Goal: Find specific page/section

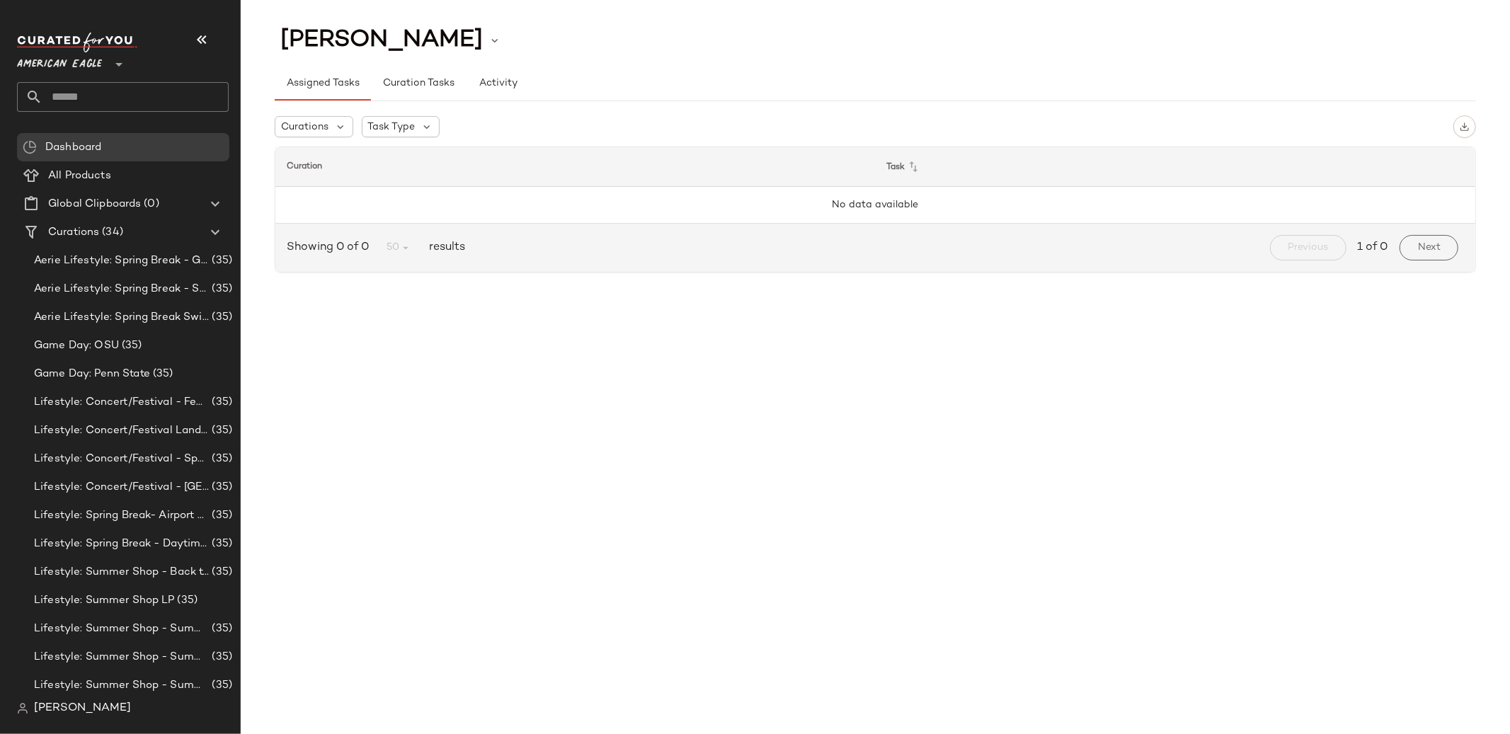
click at [96, 69] on span "American Eagle" at bounding box center [59, 60] width 85 height 25
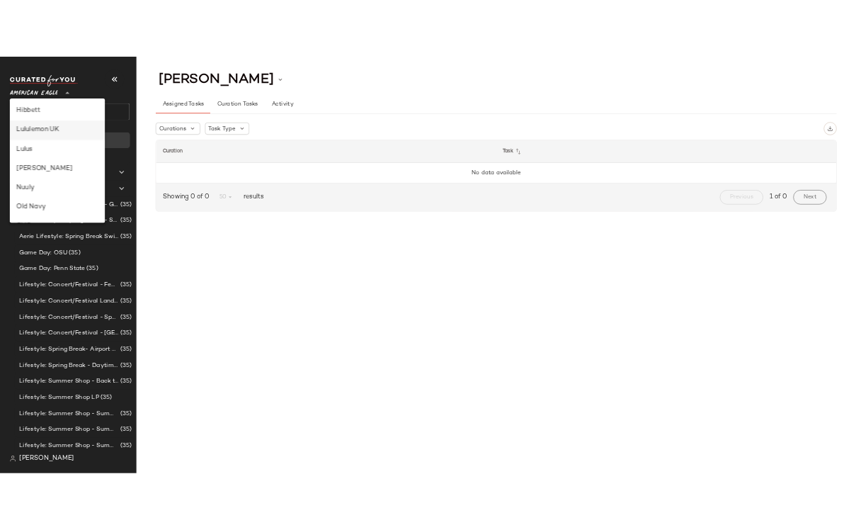
scroll to position [433, 0]
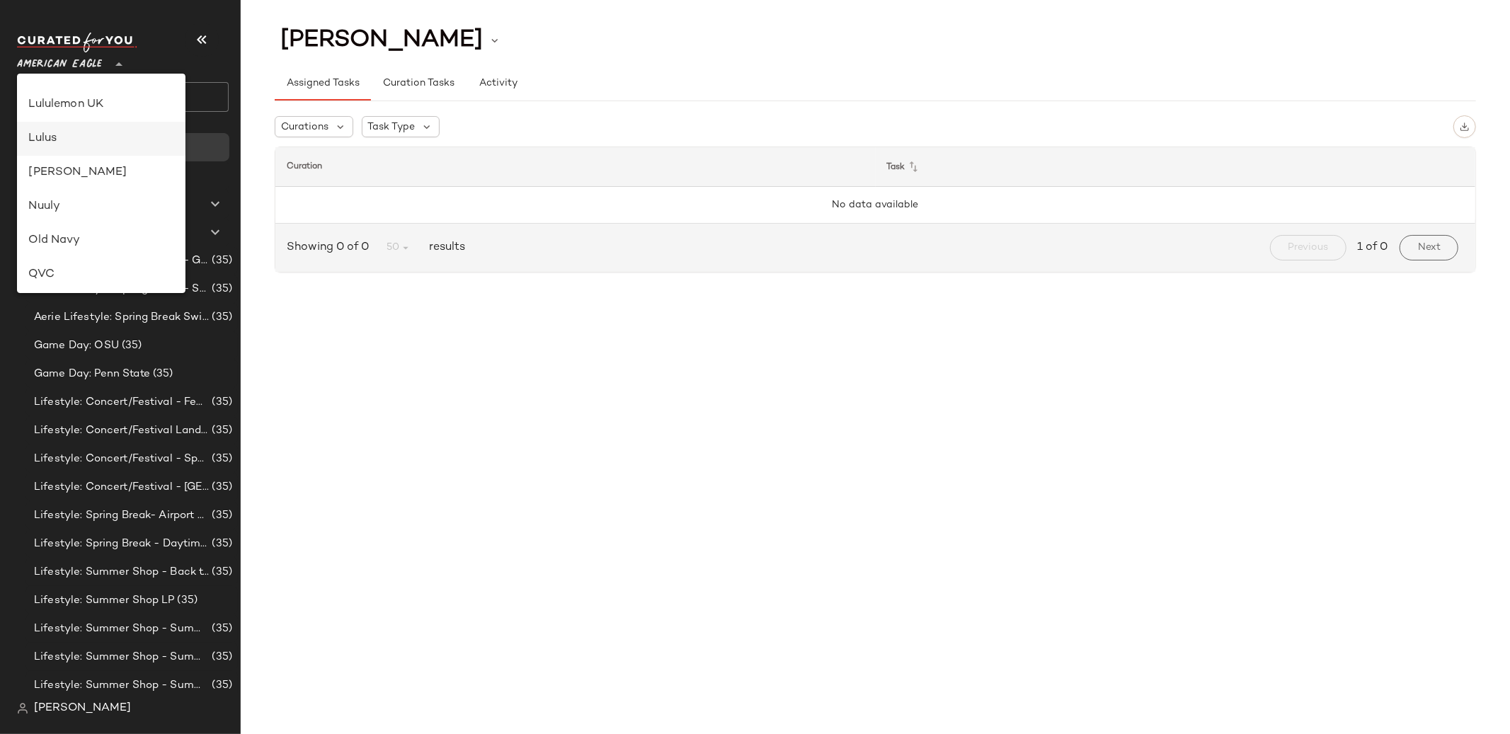
click at [65, 146] on div "Lulus" at bounding box center [101, 138] width 146 height 17
type input "**"
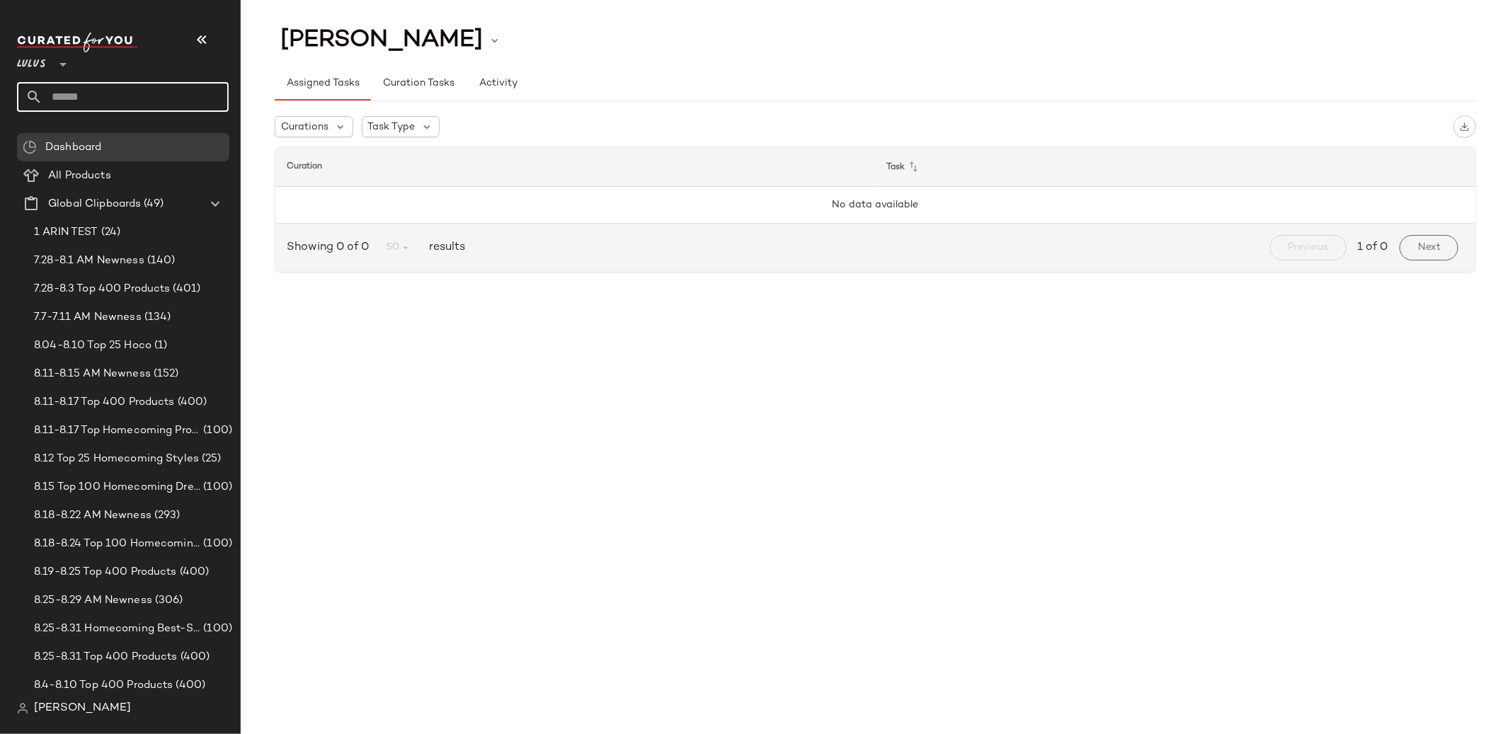
click at [165, 93] on input "text" at bounding box center [135, 97] width 186 height 30
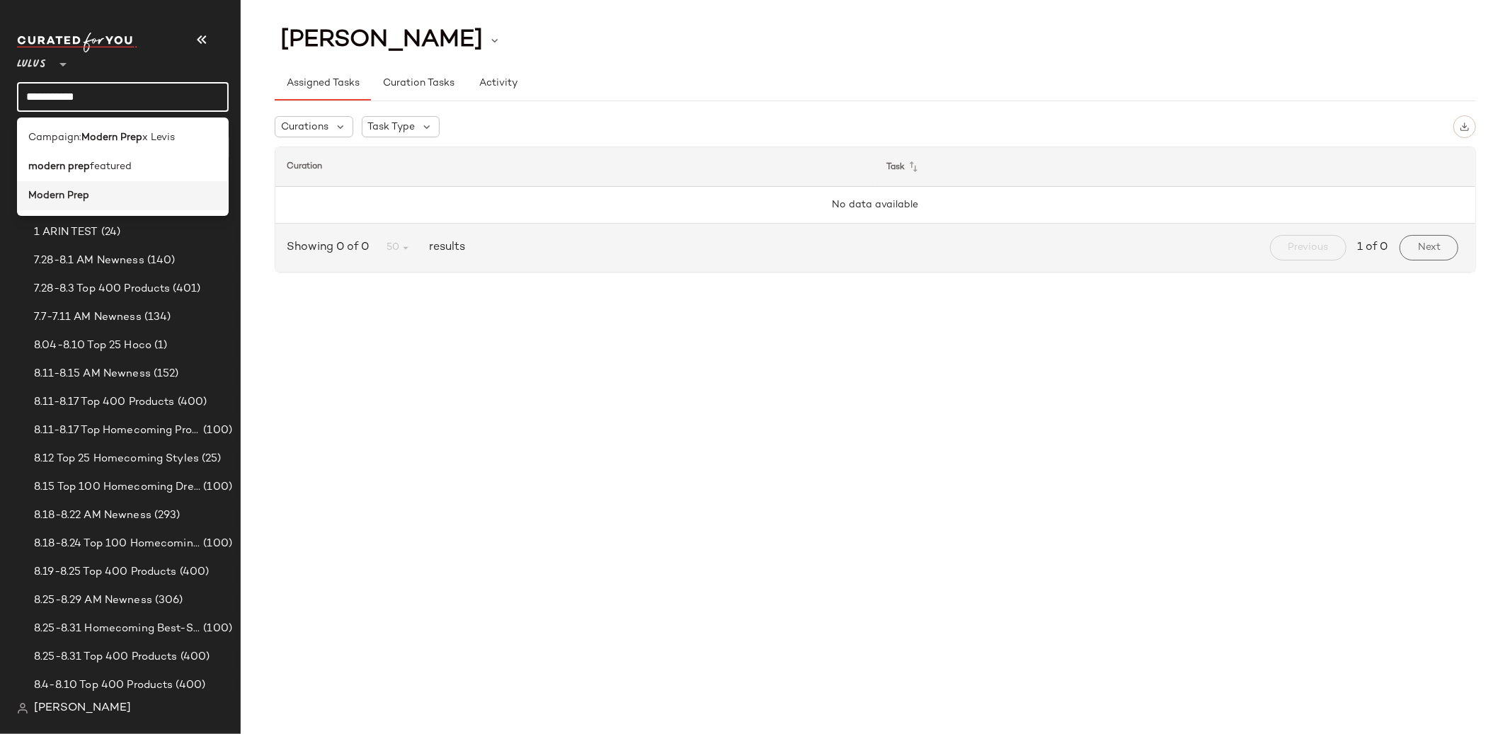
type input "**********"
click at [58, 203] on div "Modern Prep" at bounding box center [123, 195] width 212 height 29
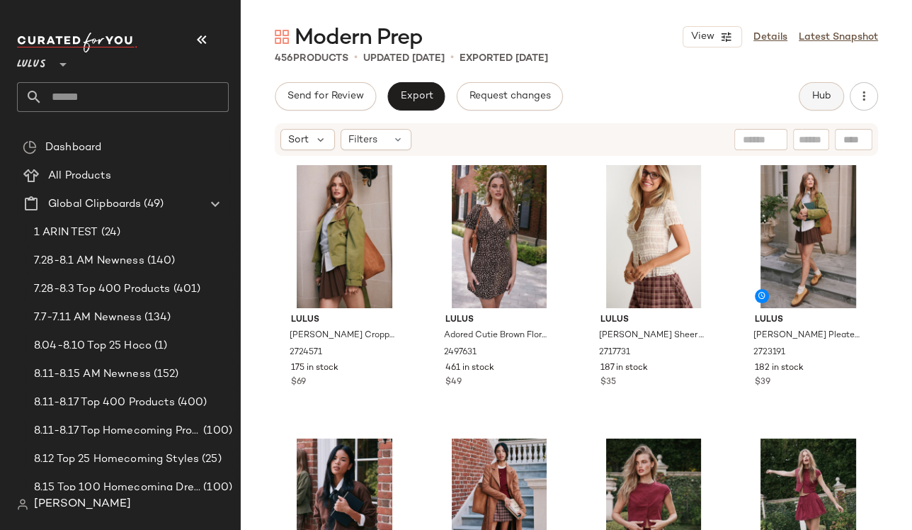
click at [808, 86] on button "Hub" at bounding box center [820, 96] width 45 height 28
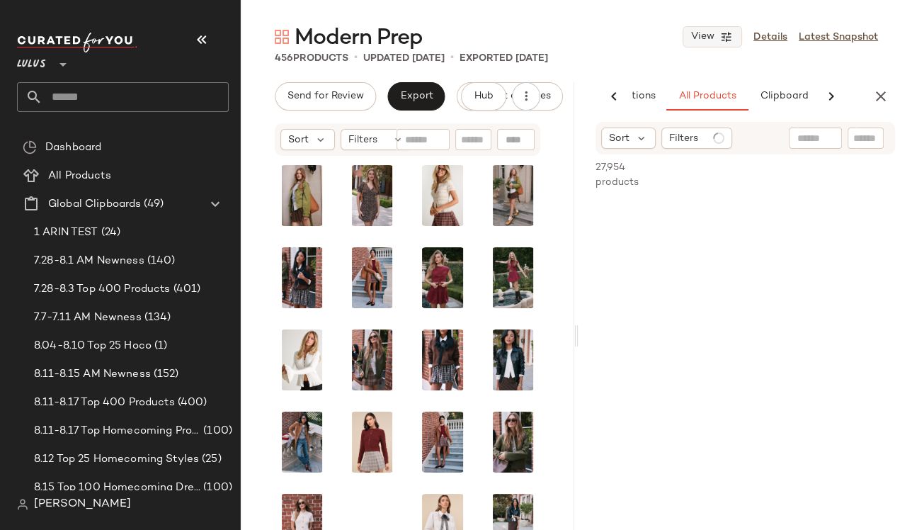
scroll to position [0, 91]
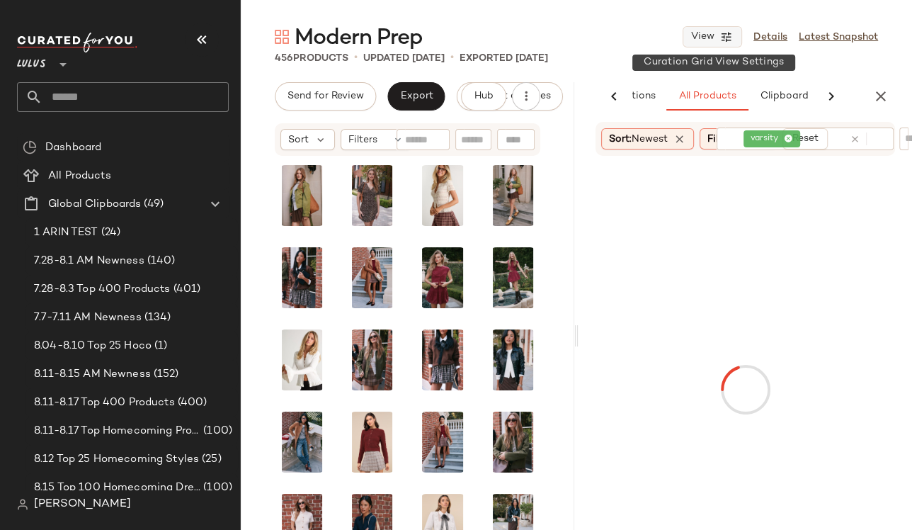
click at [714, 40] on span "View" at bounding box center [702, 36] width 24 height 11
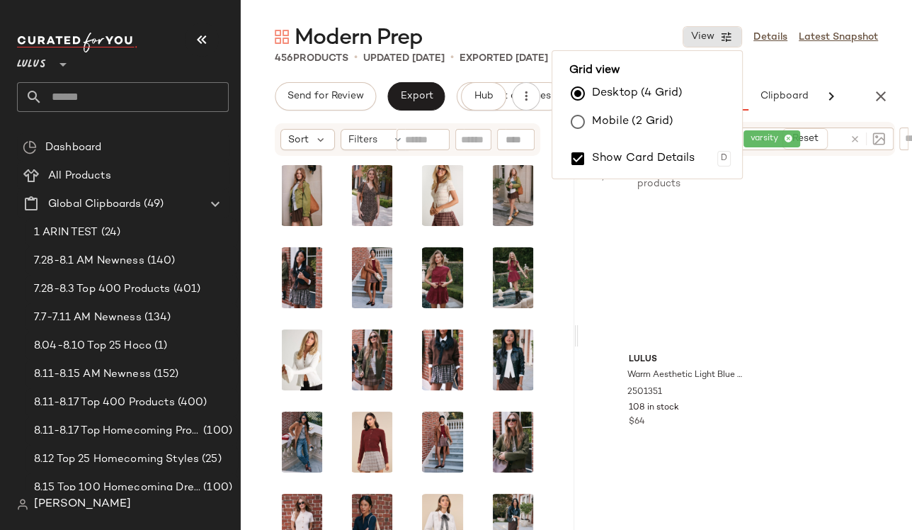
click at [606, 121] on label "Mobile (2 Grid)" at bounding box center [632, 122] width 81 height 28
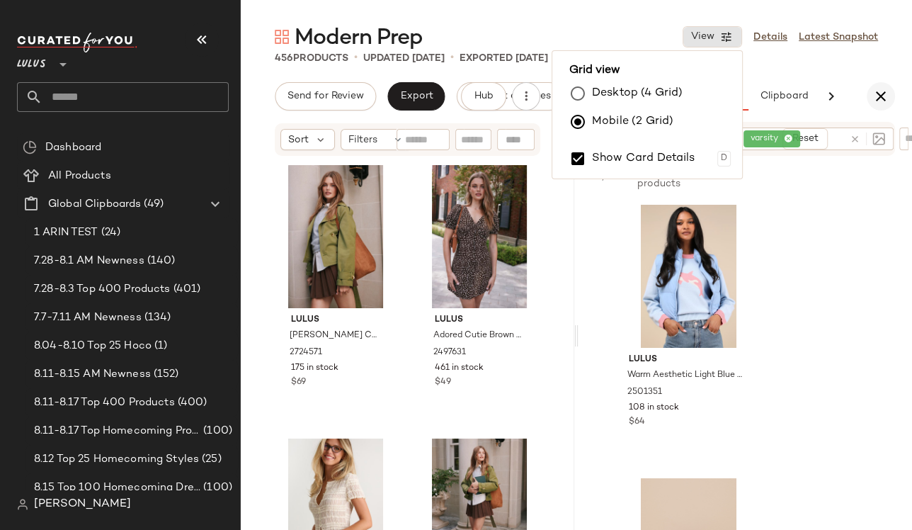
click at [869, 91] on button "button" at bounding box center [880, 96] width 28 height 28
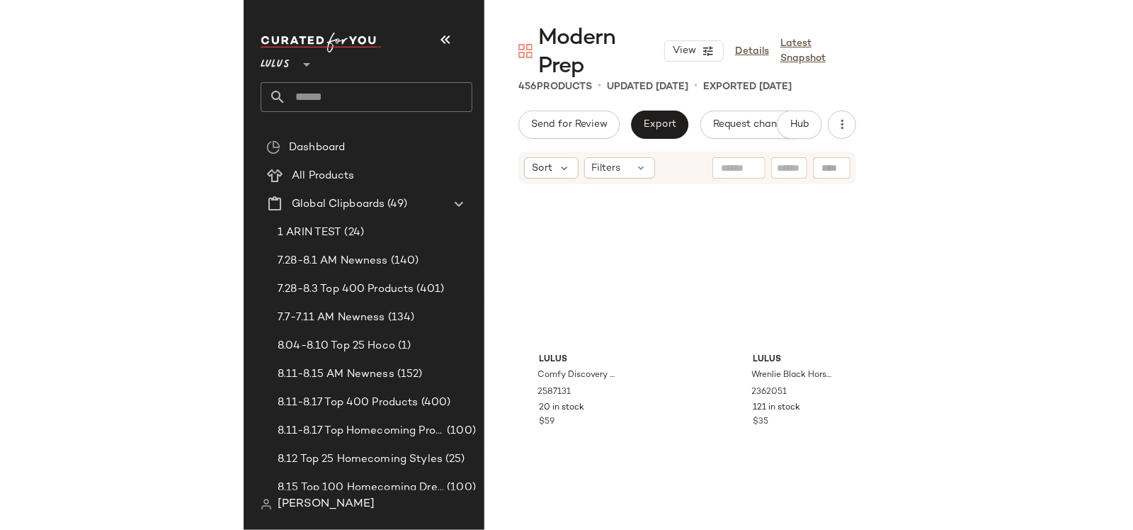
scroll to position [1639, 0]
